Goal: Task Accomplishment & Management: Complete application form

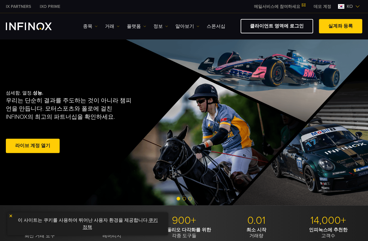
click at [325, 20] on link "실계좌 등록" at bounding box center [340, 26] width 43 height 14
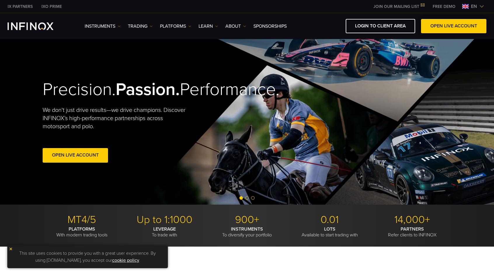
click at [459, 29] on link "OPEN LIVE ACCOUNT" at bounding box center [453, 26] width 65 height 14
